Goal: Information Seeking & Learning: Learn about a topic

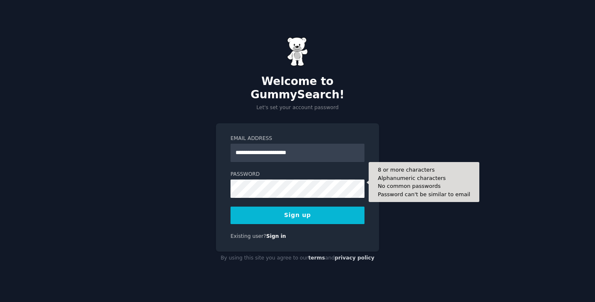
type input "**********"
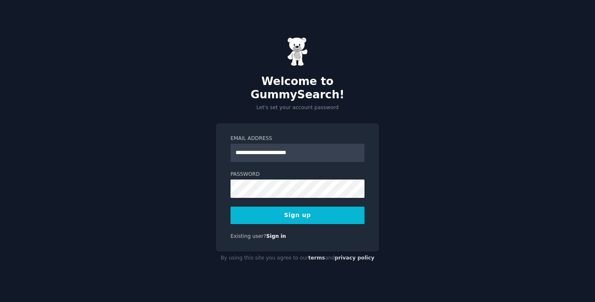
click at [291, 214] on button "Sign up" at bounding box center [298, 214] width 134 height 17
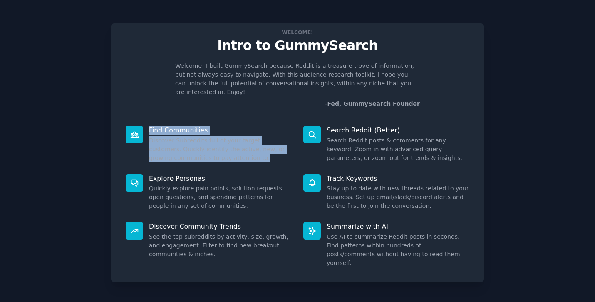
drag, startPoint x: 149, startPoint y: 121, endPoint x: 239, endPoint y: 149, distance: 94.5
click at [239, 149] on div "Find Communities Discover Subreddits full of your target customers. Quickly ide…" at bounding box center [209, 144] width 178 height 48
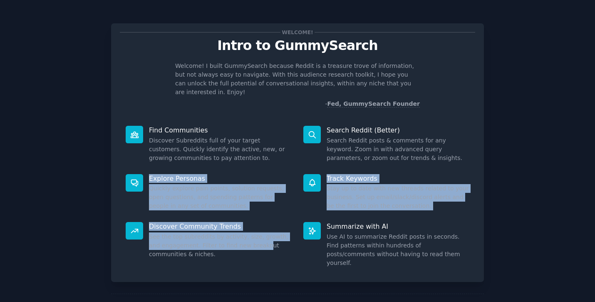
drag, startPoint x: 149, startPoint y: 169, endPoint x: 248, endPoint y: 239, distance: 121.6
click at [248, 239] on div "Find Communities Discover Subreddits full of your target customers. Quickly ide…" at bounding box center [297, 196] width 355 height 153
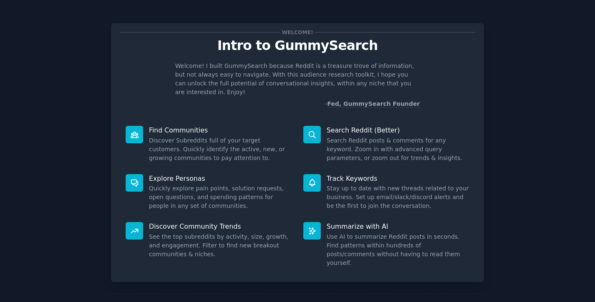
click at [407, 151] on dd "Search Reddit posts & comments for any keyword. Zoom in with advanced query par…" at bounding box center [398, 149] width 143 height 26
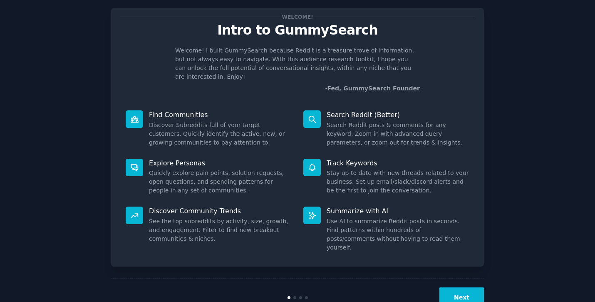
scroll to position [16, 0]
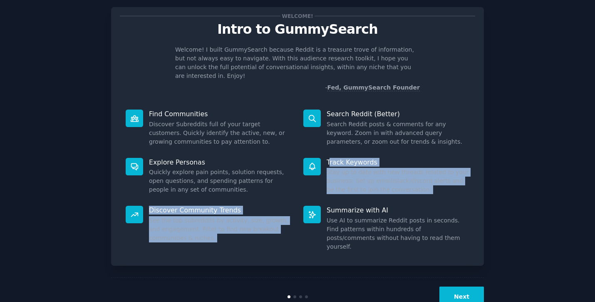
drag, startPoint x: 329, startPoint y: 154, endPoint x: 400, endPoint y: 194, distance: 81.8
click at [400, 194] on div "Find Communities Discover Subreddits full of your target customers. Quickly ide…" at bounding box center [297, 180] width 355 height 153
click at [403, 200] on div "Summarize with AI Use AI to summarize Reddit posts in seconds. Find patterns wi…" at bounding box center [387, 228] width 178 height 57
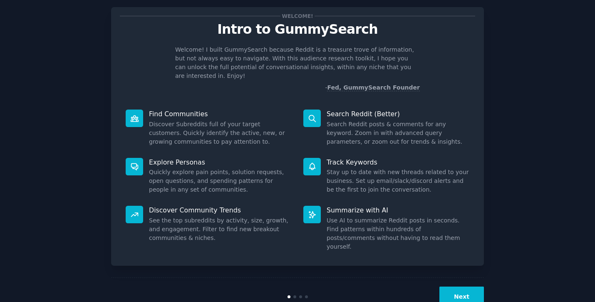
click at [457, 286] on button "Next" at bounding box center [461, 296] width 45 height 20
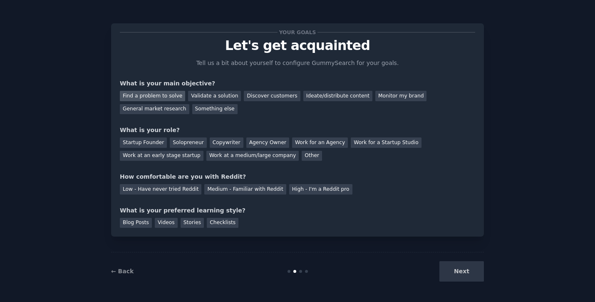
click at [154, 95] on div "Find a problem to solve" at bounding box center [152, 96] width 65 height 10
click at [207, 95] on div "Validate a solution" at bounding box center [214, 96] width 53 height 10
click at [157, 93] on div "Find a problem to solve" at bounding box center [152, 96] width 65 height 10
click at [174, 142] on div "Solopreneur" at bounding box center [188, 142] width 37 height 10
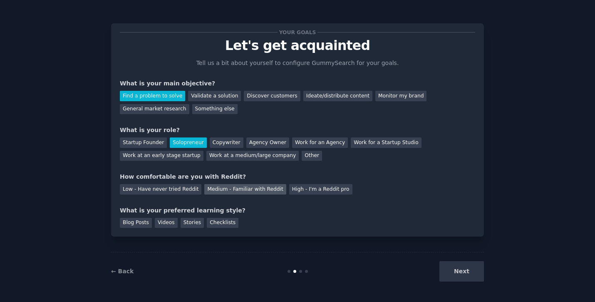
click at [208, 187] on div "Medium - Familiar with Reddit" at bounding box center [245, 189] width 82 height 10
click at [134, 225] on div "Blog Posts" at bounding box center [136, 223] width 32 height 10
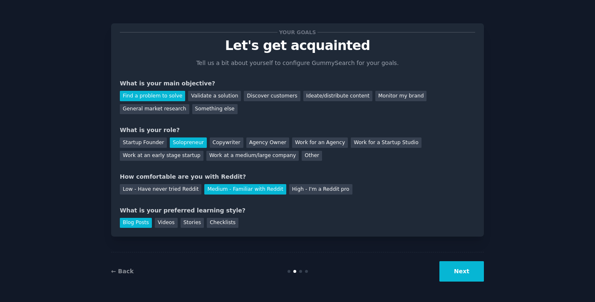
click at [450, 273] on button "Next" at bounding box center [461, 271] width 45 height 20
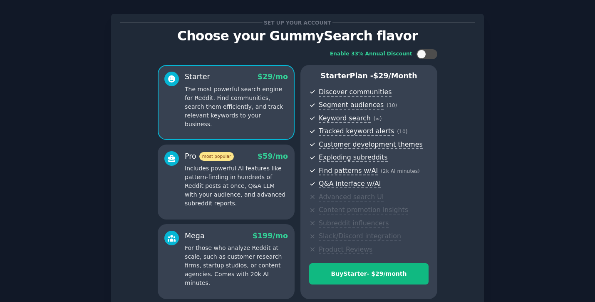
scroll to position [11, 0]
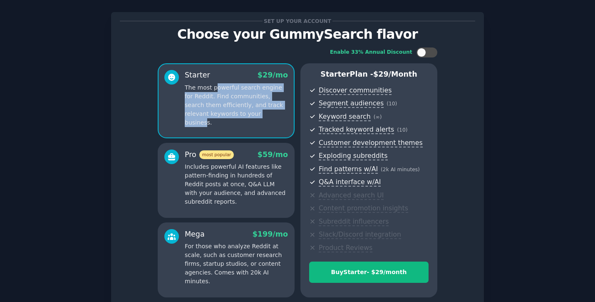
drag, startPoint x: 215, startPoint y: 87, endPoint x: 252, endPoint y: 110, distance: 43.5
click at [252, 110] on p "The most powerful search engine for Reddit. Find communities, search them effic…" at bounding box center [236, 105] width 103 height 44
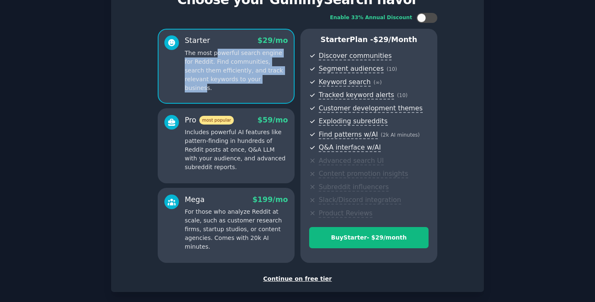
scroll to position [47, 0]
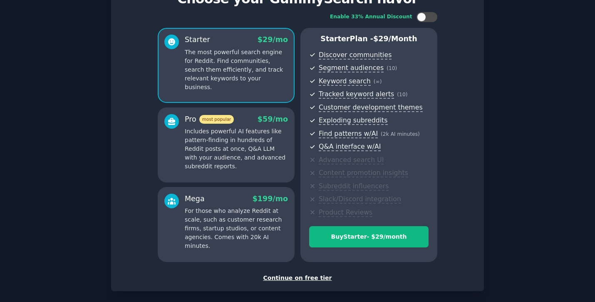
click at [303, 278] on div "Continue on free tier" at bounding box center [297, 277] width 355 height 9
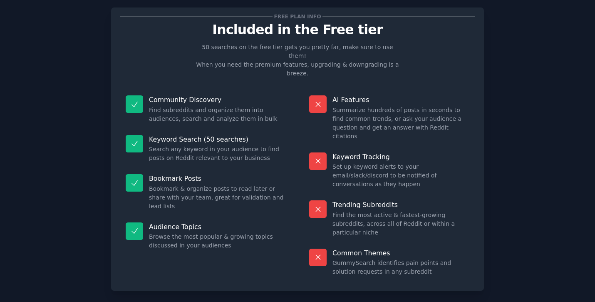
scroll to position [16, 0]
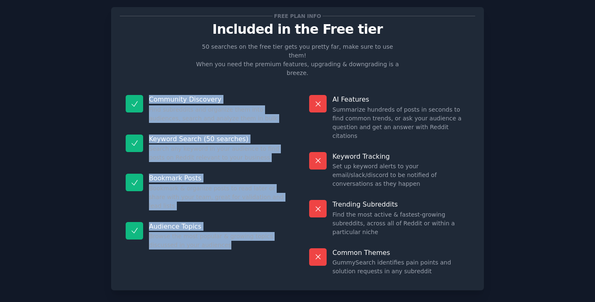
drag, startPoint x: 149, startPoint y: 83, endPoint x: 253, endPoint y: 221, distance: 172.6
click at [253, 221] on dl "Community Discovery Find subreddits and organize them into audiences, search an…" at bounding box center [206, 185] width 172 height 192
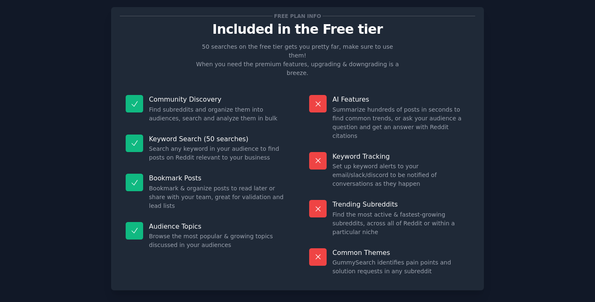
click at [388, 95] on p "AI Features" at bounding box center [400, 99] width 137 height 9
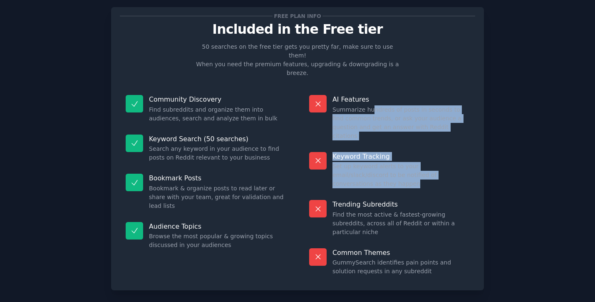
drag, startPoint x: 371, startPoint y: 92, endPoint x: 436, endPoint y: 153, distance: 88.9
click at [436, 153] on dl "AI Features Summarize hundreds of posts in seconds to find common trends, or as…" at bounding box center [389, 185] width 172 height 192
click at [436, 153] on div "Keyword Tracking Set up keyword alerts to your email/slack/discord to be notifi…" at bounding box center [389, 170] width 172 height 48
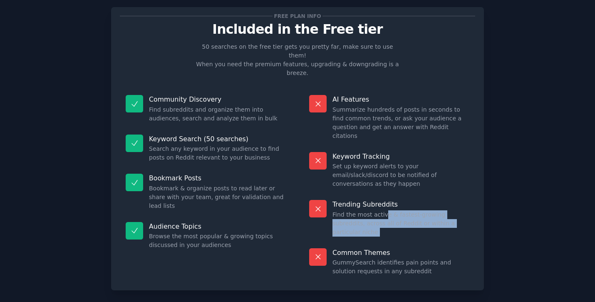
drag, startPoint x: 383, startPoint y: 178, endPoint x: 447, endPoint y: 203, distance: 69.3
click at [447, 203] on dl "AI Features Summarize hundreds of posts in seconds to find common trends, or as…" at bounding box center [389, 185] width 172 height 192
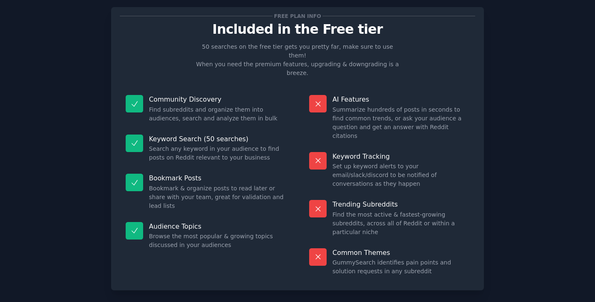
click at [417, 248] on p "Common Themes" at bounding box center [400, 252] width 137 height 9
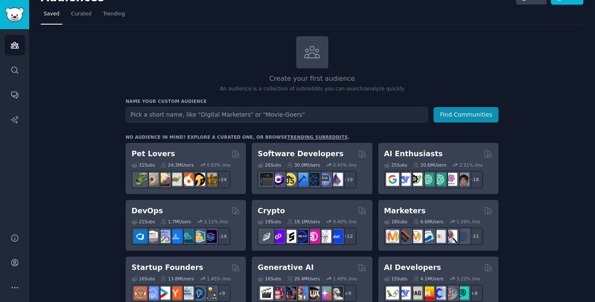
scroll to position [18, 0]
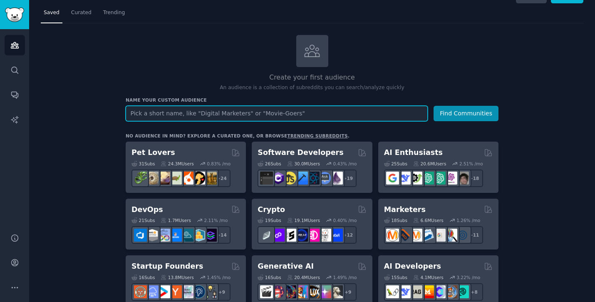
click at [197, 112] on input "text" at bounding box center [277, 113] width 302 height 15
type input "r"
type input "ecommerce"
click at [179, 114] on input "ecommerce" at bounding box center [277, 113] width 302 height 15
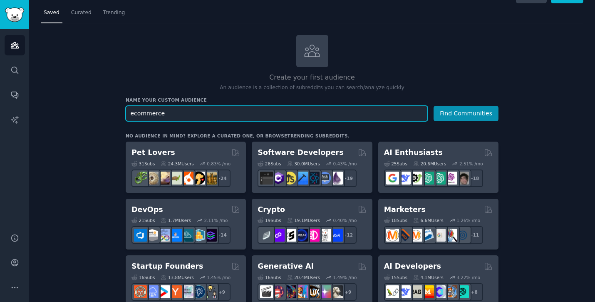
click at [179, 114] on input "ecommerce" at bounding box center [277, 113] width 302 height 15
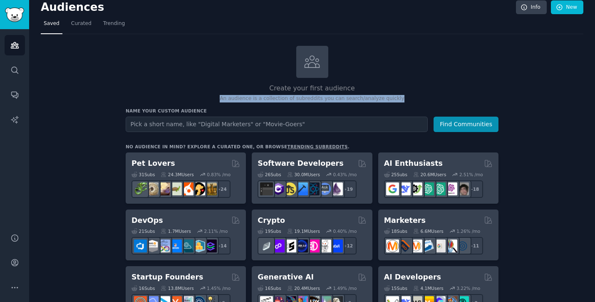
drag, startPoint x: 226, startPoint y: 98, endPoint x: 412, endPoint y: 97, distance: 186.0
click at [412, 97] on p "An audience is a collection of subreddits you can search/analyze quickly" at bounding box center [312, 98] width 373 height 7
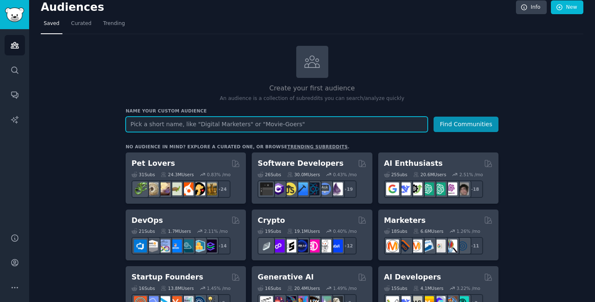
click at [205, 123] on input "text" at bounding box center [277, 124] width 302 height 15
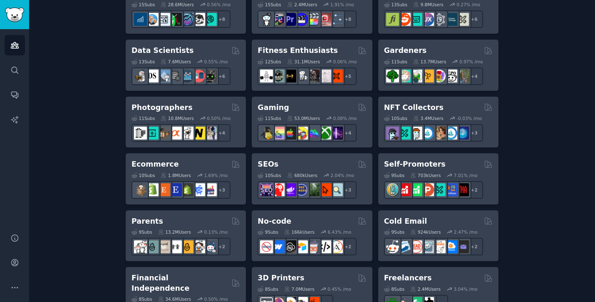
scroll to position [371, 0]
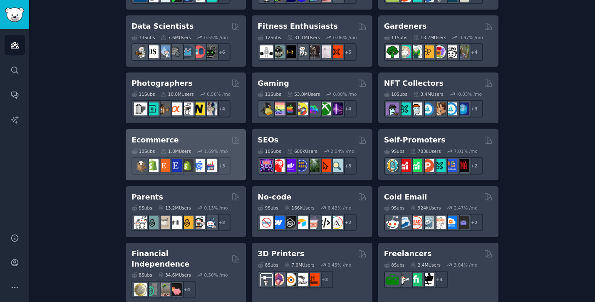
click at [156, 139] on h2 "Ecommerce" at bounding box center [154, 140] width 47 height 10
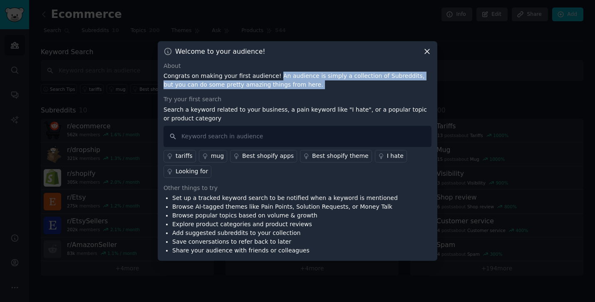
drag, startPoint x: 272, startPoint y: 77, endPoint x: 332, endPoint y: 91, distance: 61.1
click at [332, 91] on div "About Congrats on making your first audience! An audience is simply a collectio…" at bounding box center [298, 158] width 268 height 193
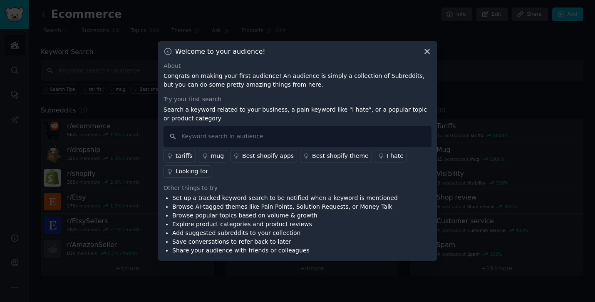
click at [332, 89] on p "Congrats on making your first audience! An audience is simply a collection of S…" at bounding box center [298, 80] width 268 height 17
click at [305, 89] on p "Congrats on making your first audience! An audience is simply a collection of S…" at bounding box center [298, 80] width 268 height 17
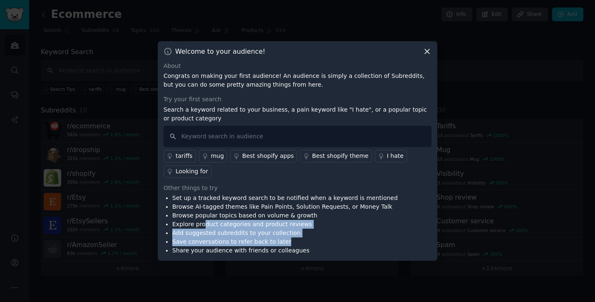
drag, startPoint x: 202, startPoint y: 223, endPoint x: 297, endPoint y: 241, distance: 96.4
click at [297, 241] on ul "Set up a tracked keyword search to be notified when a keyword is mentioned Brow…" at bounding box center [281, 223] width 234 height 61
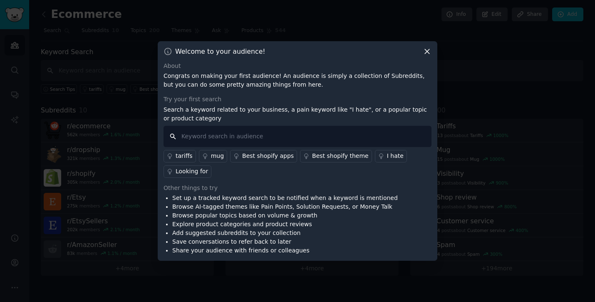
click at [211, 137] on input "text" at bounding box center [298, 136] width 268 height 21
type input "returns"
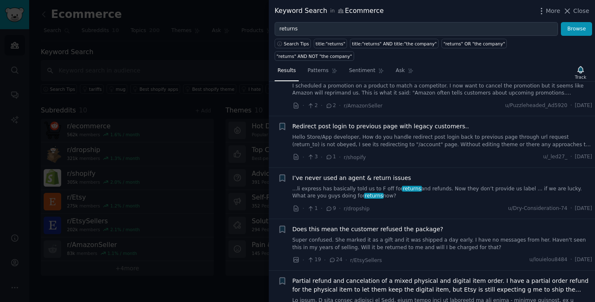
scroll to position [236, 0]
click at [365, 173] on span "I’ve never used an agent & return issues" at bounding box center [352, 177] width 119 height 9
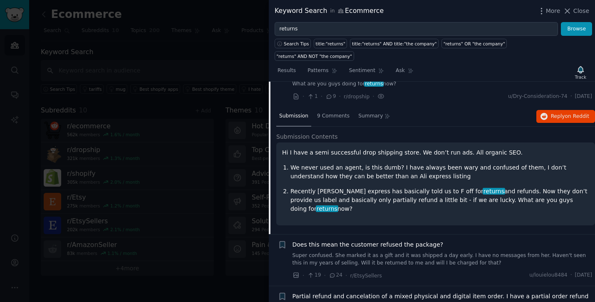
scroll to position [348, 0]
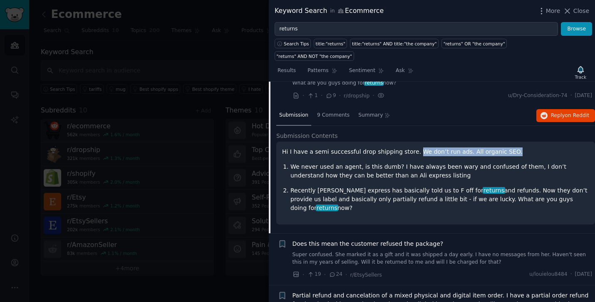
drag, startPoint x: 412, startPoint y: 138, endPoint x: 524, endPoint y: 143, distance: 112.5
click at [524, 147] on p "Hi I have a semi successful drop shipping store. We don’t run ads. All organic …" at bounding box center [435, 151] width 307 height 9
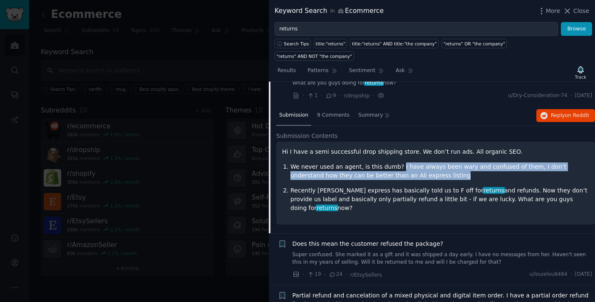
drag, startPoint x: 396, startPoint y: 154, endPoint x: 436, endPoint y: 162, distance: 41.1
click at [436, 162] on p "We never used an agent, is this dumb? I have always been wary and confused of t…" at bounding box center [439, 170] width 299 height 17
click at [446, 162] on p "We never used an agent, is this dumb? I have always been wary and confused of t…" at bounding box center [439, 170] width 299 height 17
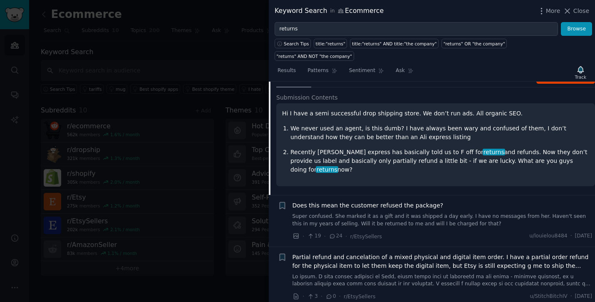
scroll to position [387, 0]
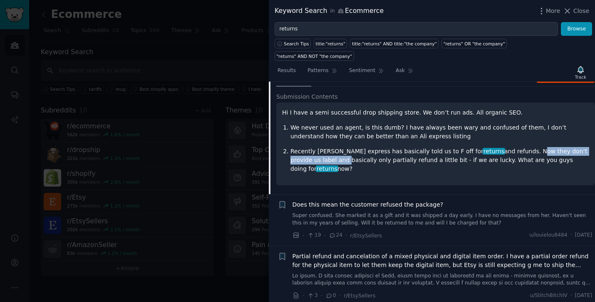
drag, startPoint x: 489, startPoint y: 138, endPoint x: 586, endPoint y: 141, distance: 97.0
click at [586, 147] on p "Recently [PERSON_NAME] express has basically told us to F off for returns and r…" at bounding box center [439, 160] width 299 height 26
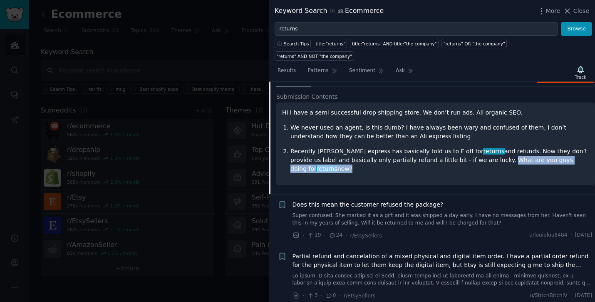
drag, startPoint x: 441, startPoint y: 148, endPoint x: 550, endPoint y: 146, distance: 109.4
click at [550, 147] on p "Recently [PERSON_NAME] express has basically told us to F off for returns and r…" at bounding box center [439, 160] width 299 height 26
click at [410, 123] on p "We never used an agent, is this dumb? I have always been wary and confused of t…" at bounding box center [439, 131] width 299 height 17
click at [397, 108] on p "Hi I have a semi successful drop shipping store. We don’t run ads. All organic …" at bounding box center [435, 112] width 307 height 9
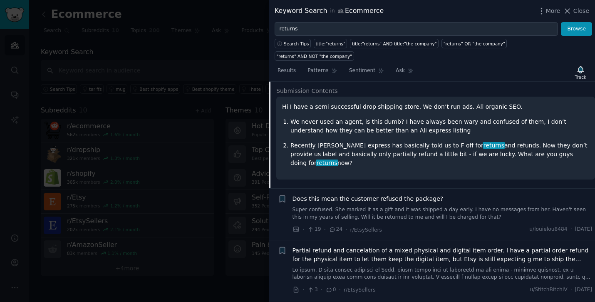
scroll to position [377, 0]
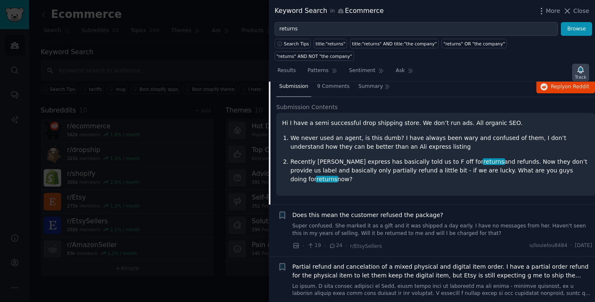
click at [581, 66] on icon "button" at bounding box center [581, 69] width 6 height 7
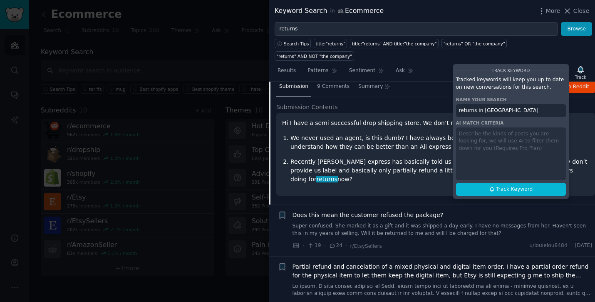
click at [465, 124] on div "Track Keyword Tracked keywords will keep you up to date on new conversations fo…" at bounding box center [511, 131] width 117 height 135
click at [490, 130] on div "Track Keyword Tracked keywords will keep you up to date on new conversations fo…" at bounding box center [511, 131] width 117 height 135
click at [495, 128] on div "Track Keyword Tracked keywords will keep you up to date on new conversations fo…" at bounding box center [511, 131] width 117 height 135
click at [508, 186] on span "Track Keyword" at bounding box center [514, 189] width 37 height 7
type input "returns in [GEOGRAPHIC_DATA]"
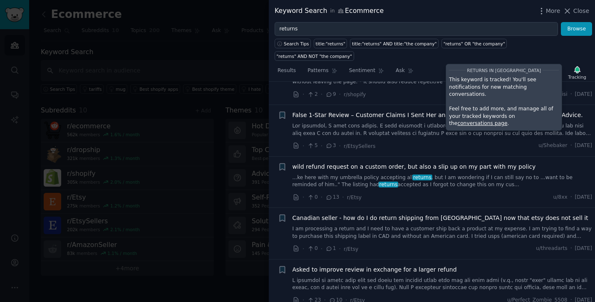
scroll to position [912, 0]
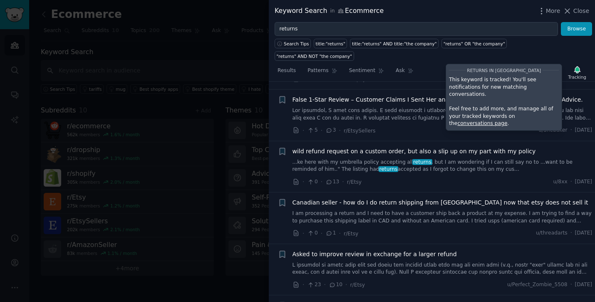
click at [344, 147] on div "wild refund request on a custom order, but also a slip up on my part with my po…" at bounding box center [443, 160] width 300 height 26
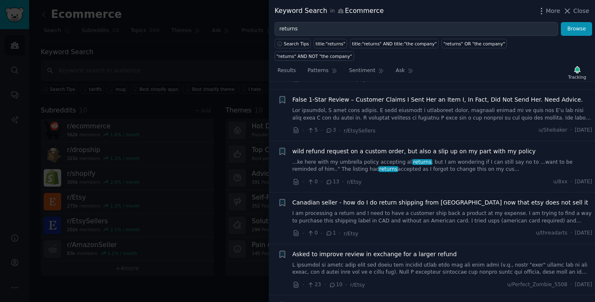
click at [379, 159] on link "...ke here with my umbrella policy accepting all returns , but I am wondering i…" at bounding box center [443, 166] width 300 height 15
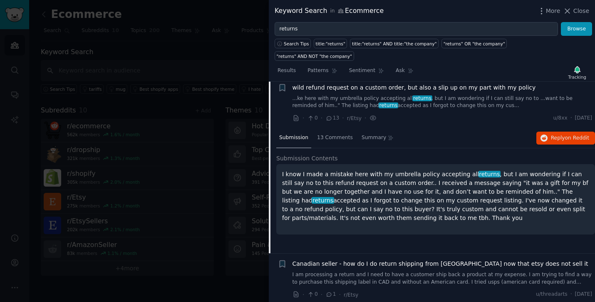
scroll to position [850, 0]
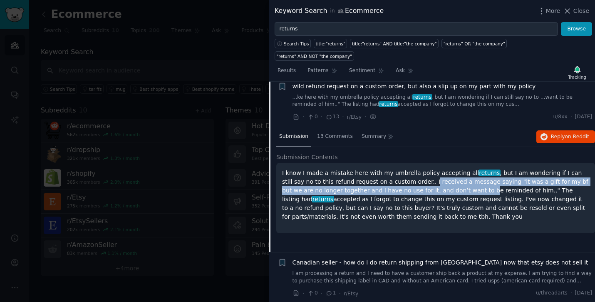
drag, startPoint x: 396, startPoint y: 162, endPoint x: 441, endPoint y: 170, distance: 45.3
click at [441, 170] on p "I know I made a mistake here with my umbrella policy accepting all returns , bu…" at bounding box center [435, 195] width 307 height 52
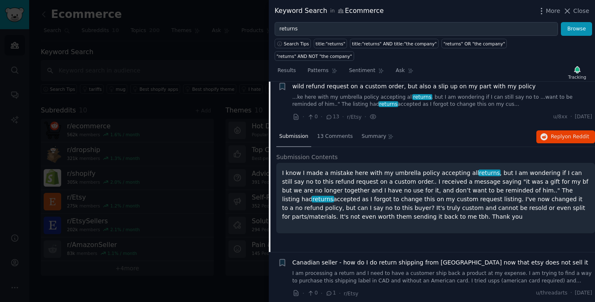
click at [456, 170] on p "I know I made a mistake here with my umbrella policy accepting all returns , bu…" at bounding box center [435, 195] width 307 height 52
drag, startPoint x: 392, startPoint y: 171, endPoint x: 489, endPoint y: 172, distance: 97.0
click at [489, 172] on p "I know I made a mistake here with my umbrella policy accepting all returns , bu…" at bounding box center [435, 195] width 307 height 52
click at [487, 176] on p "I know I made a mistake here with my umbrella policy accepting all returns , bu…" at bounding box center [435, 195] width 307 height 52
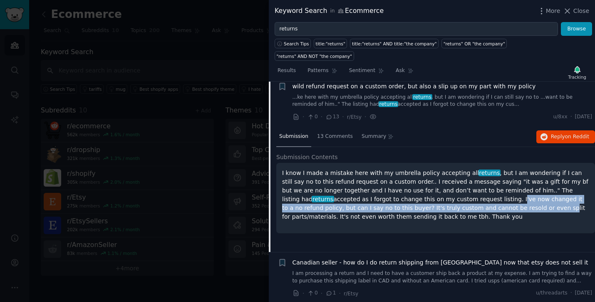
drag, startPoint x: 430, startPoint y: 180, endPoint x: 448, endPoint y: 190, distance: 20.5
click at [448, 190] on p "I know I made a mistake here with my umbrella policy accepting all returns , bu…" at bounding box center [435, 195] width 307 height 52
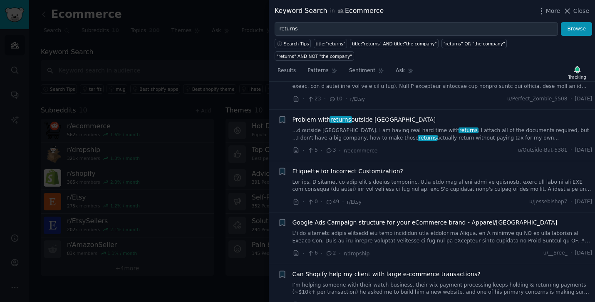
scroll to position [1096, 0]
click at [389, 115] on div "Problem with returns outside [GEOGRAPHIC_DATA] ...d outside [GEOGRAPHIC_DATA]. …" at bounding box center [443, 128] width 300 height 26
click at [476, 126] on link "...d outside [GEOGRAPHIC_DATA]. I am having real hard time with returns . I att…" at bounding box center [443, 133] width 300 height 15
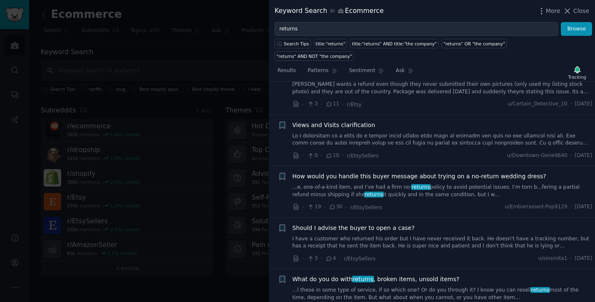
scroll to position [3506, 0]
